Goal: Transaction & Acquisition: Purchase product/service

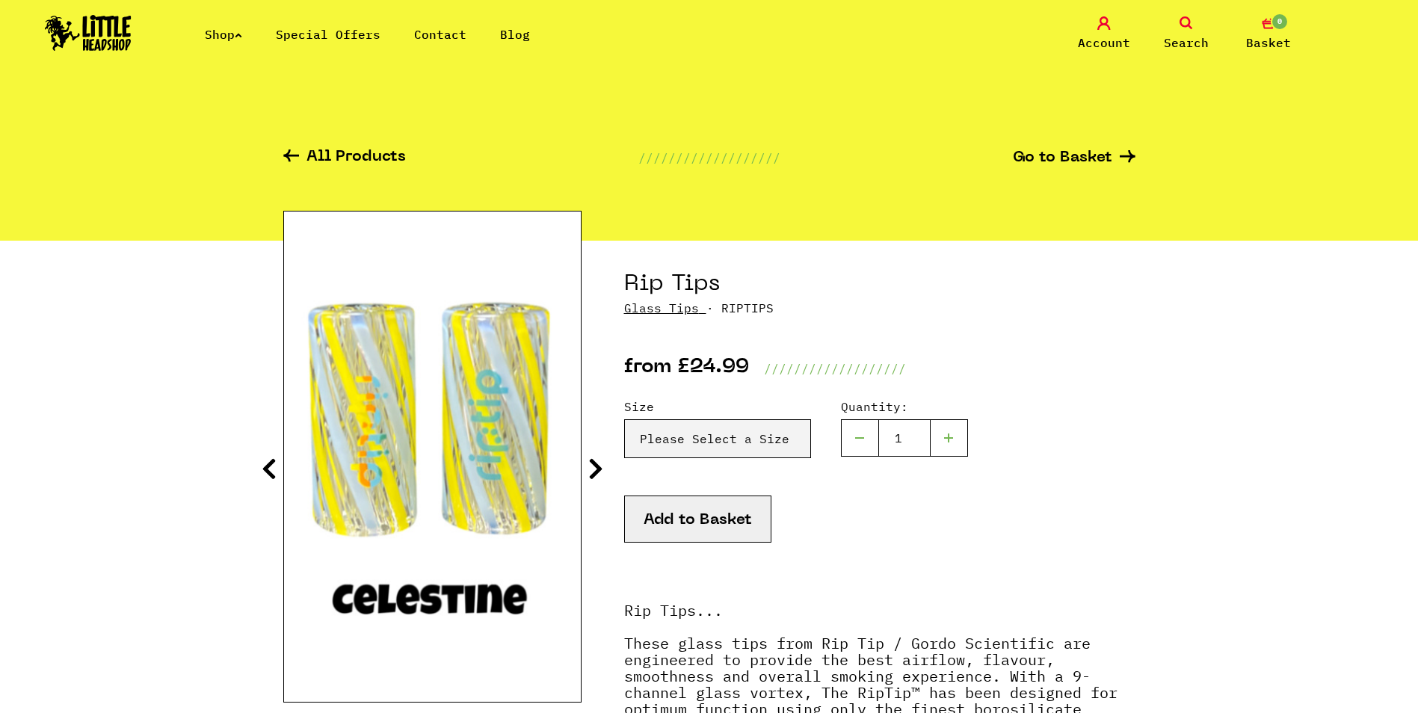
click at [114, 52] on link at bounding box center [88, 46] width 87 height 13
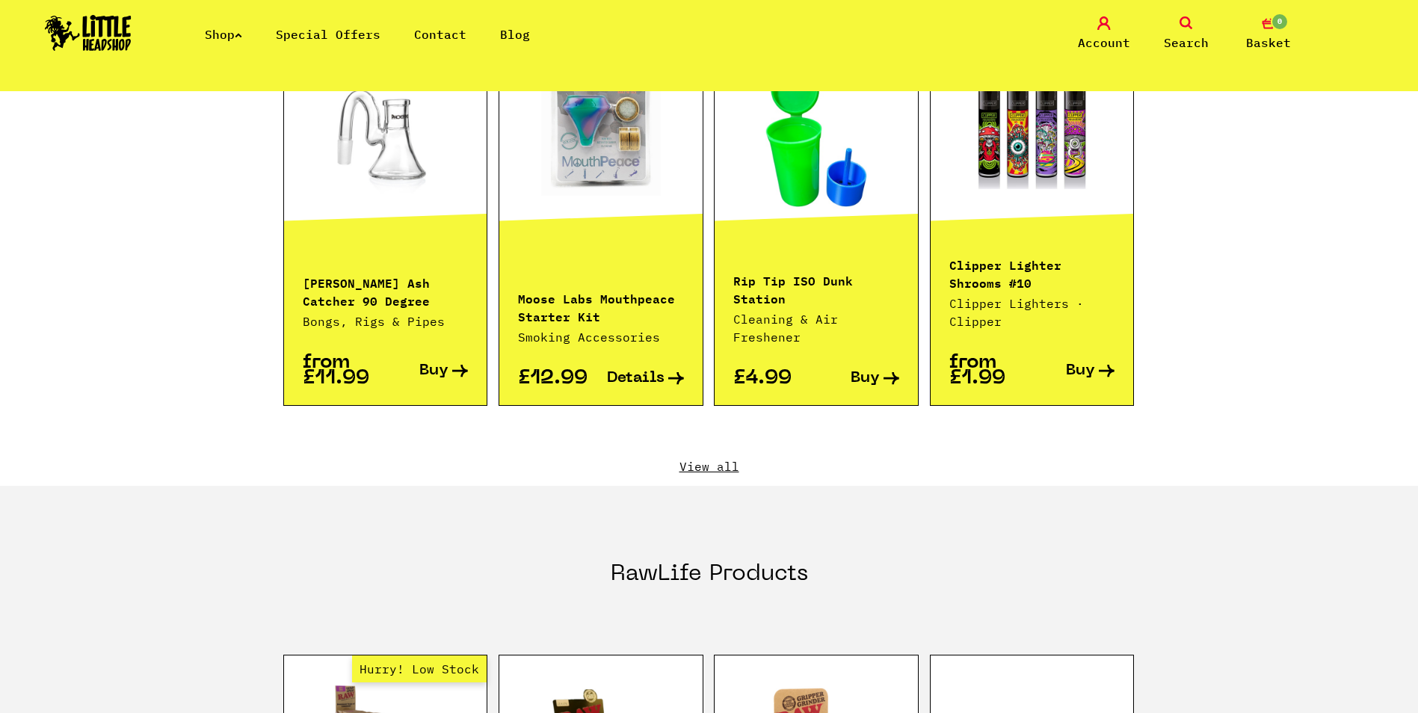
scroll to position [1569, 0]
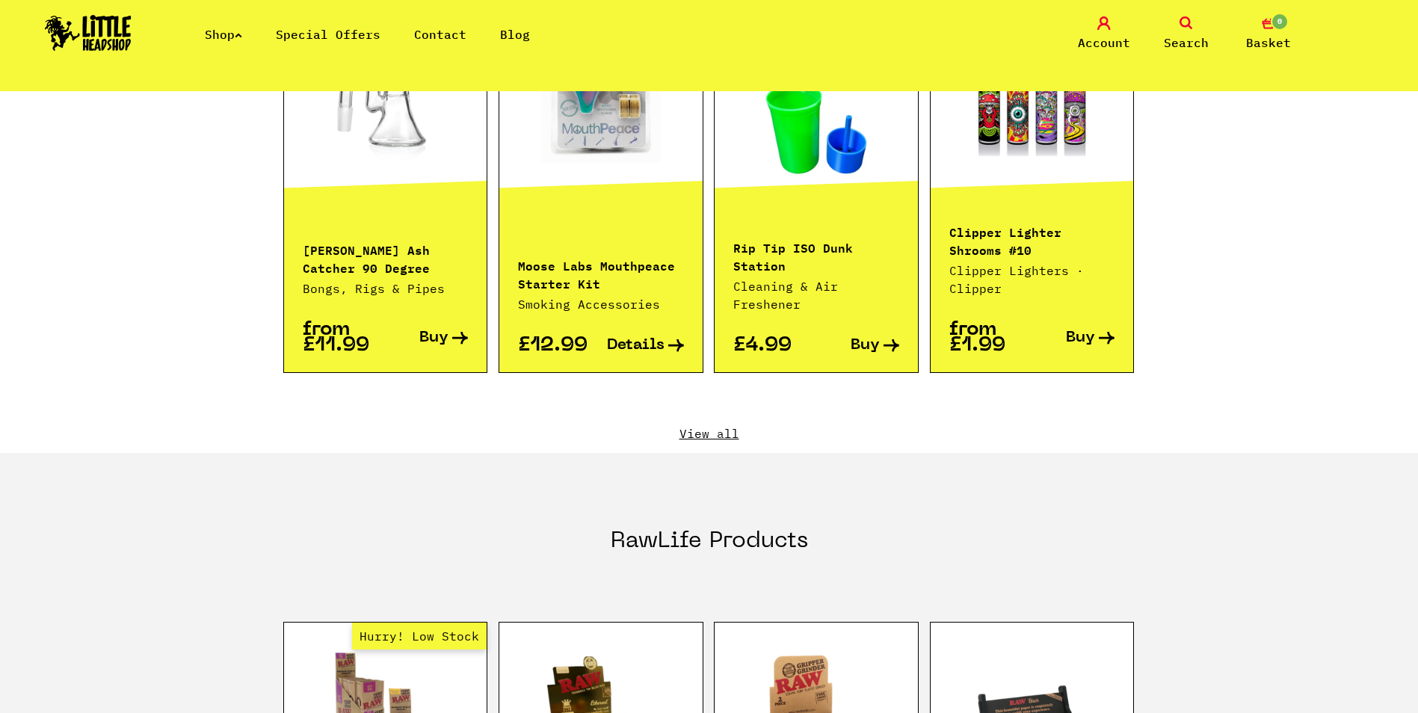
click at [733, 425] on link "View all" at bounding box center [709, 433] width 852 height 16
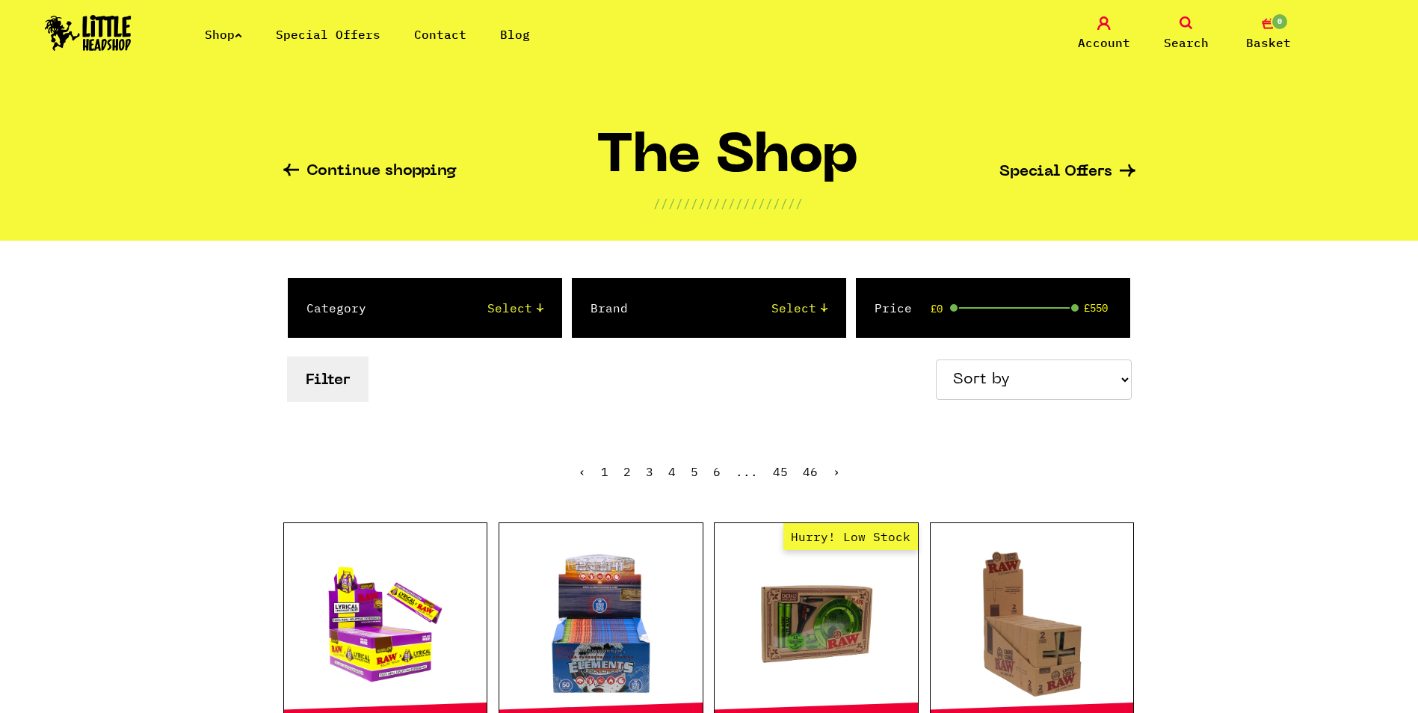
click at [1036, 376] on select "Sort by Price - Low to High Price - High to Low Newest Products" at bounding box center [1034, 379] width 196 height 40
select select "newest"
click at [938, 359] on select "Sort by Price - Low to High Price - High to Low Newest Products" at bounding box center [1034, 379] width 196 height 40
